Goal: Navigation & Orientation: Find specific page/section

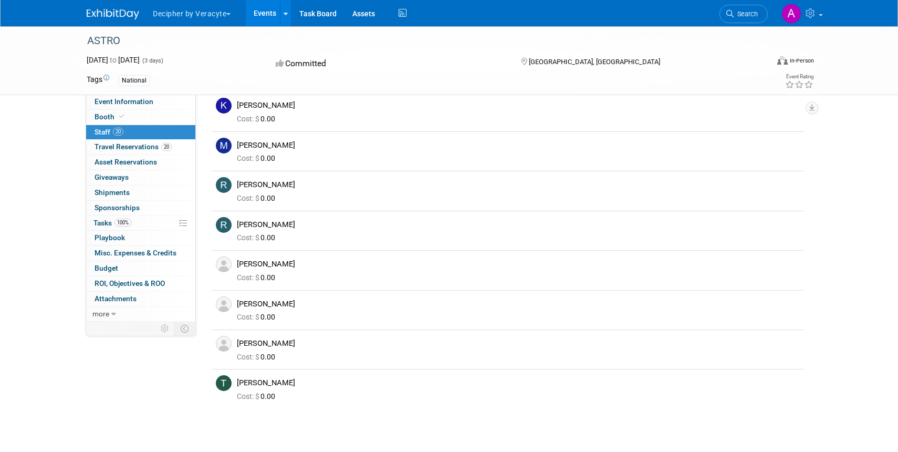
click at [261, 17] on link "Events" at bounding box center [265, 13] width 38 height 26
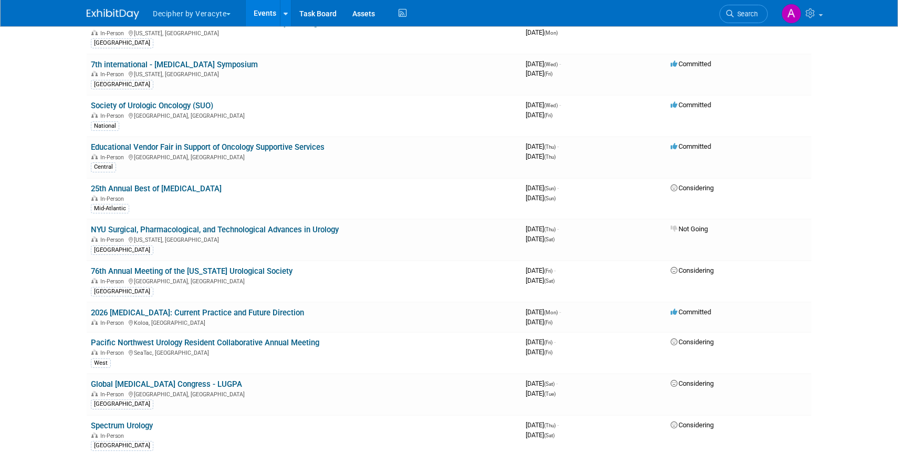
scroll to position [1355, 0]
click at [154, 108] on link "Society of Urologic Oncology (SUO)" at bounding box center [152, 105] width 122 height 9
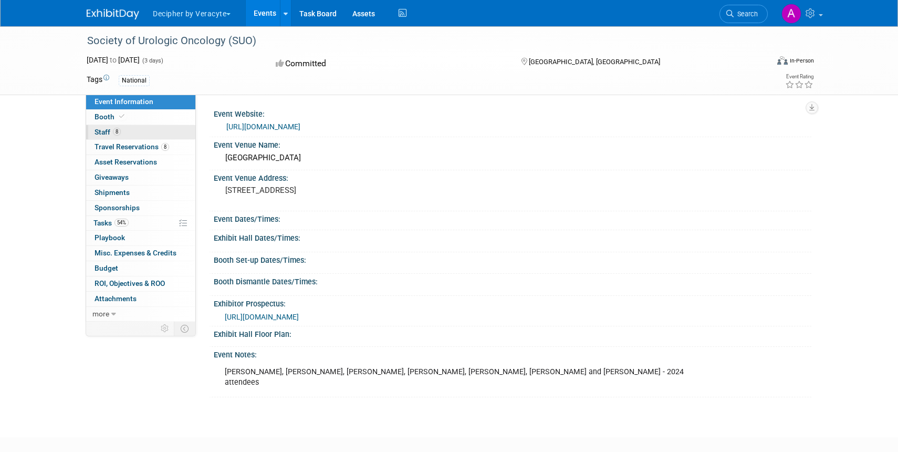
click at [97, 128] on span "Staff 8" at bounding box center [108, 132] width 26 height 8
